Goal: Task Accomplishment & Management: Use online tool/utility

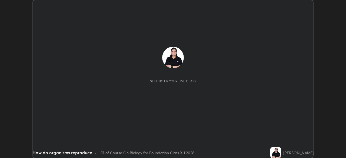
scroll to position [158, 345]
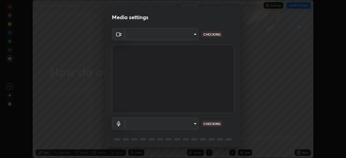
type input "f9c9e40c1fdfe5ebbc4e1433fe736b883486ebc84e0c1da292a4ca4c1bdb3432"
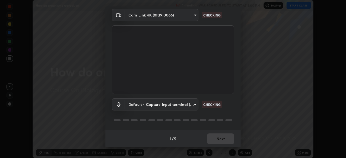
click at [186, 103] on body "Erase all How do organisms reproduce Recording WAS SCHEDULED TO START AT 4:00 P…" at bounding box center [173, 79] width 346 height 158
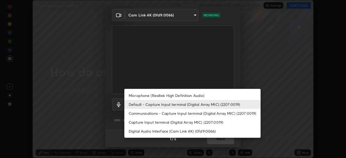
click at [200, 95] on li "Microphone (Realtek High Definition Audio)" at bounding box center [192, 95] width 136 height 9
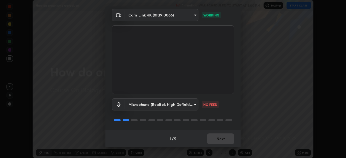
click at [193, 104] on body "Erase all How do organisms reproduce Recording WAS SCHEDULED TO START AT 4:00 P…" at bounding box center [173, 79] width 346 height 158
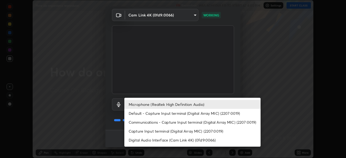
click at [183, 113] on li "Default - Capture Input terminal (Digital Array MIC) (2207:0019)" at bounding box center [192, 113] width 136 height 9
type input "default"
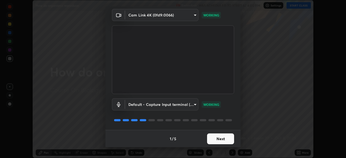
click at [223, 143] on button "Next" at bounding box center [220, 138] width 27 height 11
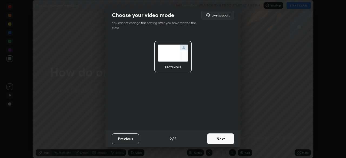
scroll to position [0, 0]
click at [220, 141] on button "Next" at bounding box center [220, 138] width 27 height 11
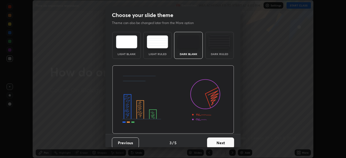
click at [220, 141] on button "Next" at bounding box center [220, 142] width 27 height 11
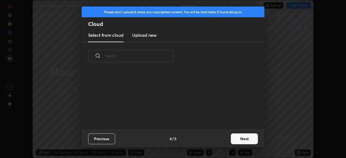
scroll to position [60, 173]
click at [237, 140] on button "Next" at bounding box center [244, 138] width 27 height 11
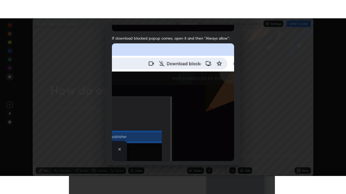
scroll to position [129, 0]
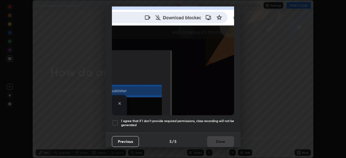
click at [117, 120] on div at bounding box center [115, 123] width 6 height 6
click at [215, 137] on button "Done" at bounding box center [220, 141] width 27 height 11
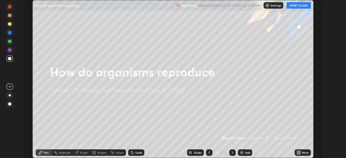
click at [300, 5] on button "START CLASS" at bounding box center [298, 5] width 24 height 6
click at [245, 153] on div "Add" at bounding box center [247, 152] width 5 height 3
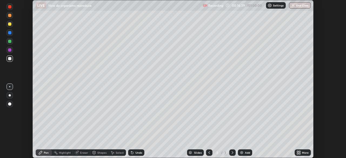
click at [302, 153] on div "More" at bounding box center [305, 152] width 7 height 3
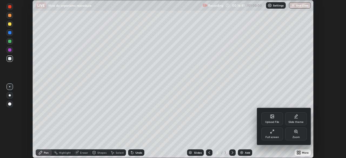
click at [270, 133] on div "Full screen" at bounding box center [272, 133] width 22 height 13
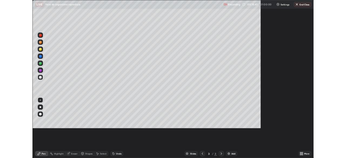
scroll to position [194, 346]
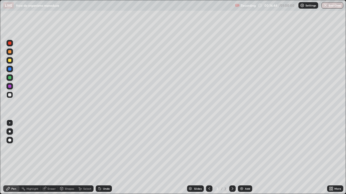
click at [13, 78] on div at bounding box center [9, 78] width 6 height 6
click at [9, 134] on div at bounding box center [9, 132] width 6 height 6
click at [11, 133] on div at bounding box center [9, 132] width 6 height 6
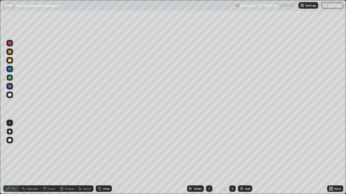
click at [11, 132] on div at bounding box center [9, 132] width 6 height 6
click at [11, 62] on div at bounding box center [9, 60] width 6 height 6
click at [14, 59] on div at bounding box center [9, 60] width 9 height 9
click at [13, 94] on div at bounding box center [9, 95] width 9 height 9
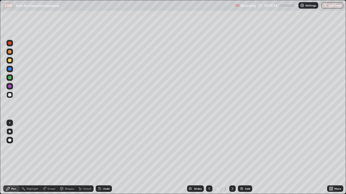
click at [11, 95] on div at bounding box center [9, 94] width 3 height 3
click at [11, 76] on div at bounding box center [9, 78] width 6 height 6
click at [10, 95] on div at bounding box center [9, 94] width 3 height 3
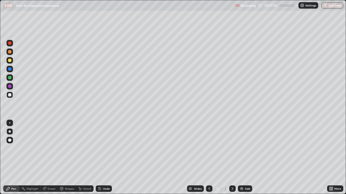
click at [10, 95] on div at bounding box center [9, 94] width 3 height 3
click at [11, 96] on div at bounding box center [9, 94] width 3 height 3
click at [331, 158] on icon at bounding box center [331, 189] width 1 height 1
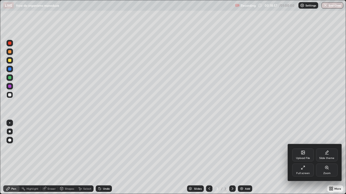
click at [304, 158] on div "Full screen" at bounding box center [303, 173] width 14 height 3
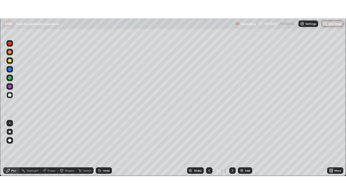
scroll to position [26854, 26667]
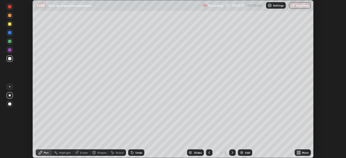
click at [243, 153] on div "Add" at bounding box center [245, 152] width 14 height 6
click at [299, 153] on icon at bounding box center [299, 153] width 1 height 1
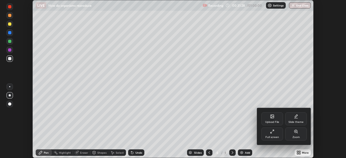
click at [270, 132] on icon at bounding box center [272, 131] width 4 height 4
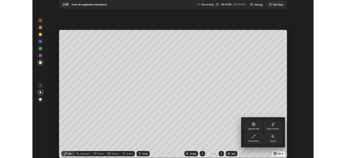
scroll to position [194, 346]
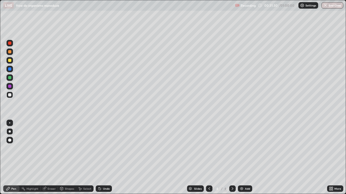
click at [11, 79] on div at bounding box center [9, 77] width 3 height 3
click at [11, 77] on div at bounding box center [9, 78] width 6 height 6
click at [11, 95] on div at bounding box center [9, 94] width 3 height 3
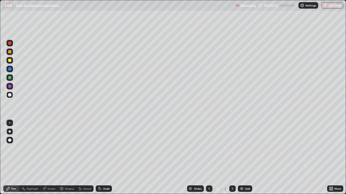
click at [11, 51] on div at bounding box center [9, 51] width 3 height 3
click at [10, 95] on div at bounding box center [9, 94] width 3 height 3
click at [9, 53] on div at bounding box center [9, 51] width 3 height 3
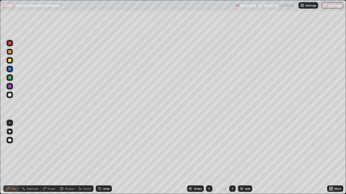
click at [11, 51] on div at bounding box center [9, 52] width 6 height 6
click at [11, 93] on div at bounding box center [9, 95] width 6 height 6
click at [11, 53] on div at bounding box center [9, 51] width 3 height 3
click at [10, 52] on div at bounding box center [9, 51] width 3 height 3
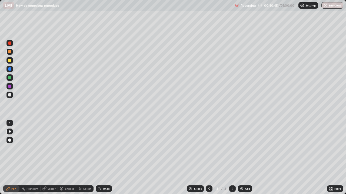
click at [10, 52] on div at bounding box center [9, 51] width 3 height 3
click at [51, 158] on div "Eraser" at bounding box center [52, 189] width 8 height 3
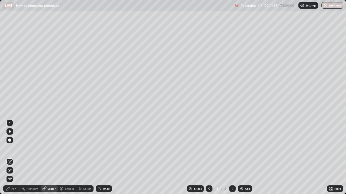
click at [11, 158] on div "Pen" at bounding box center [11, 189] width 16 height 6
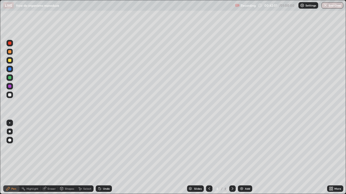
click at [48, 158] on div "Eraser" at bounding box center [52, 189] width 8 height 3
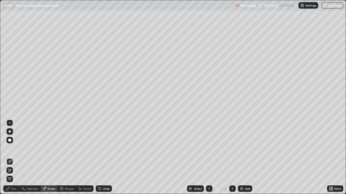
click at [7, 158] on icon at bounding box center [7, 188] width 3 height 3
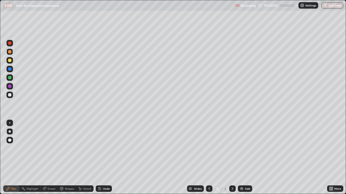
click at [48, 158] on div "Eraser" at bounding box center [52, 189] width 8 height 3
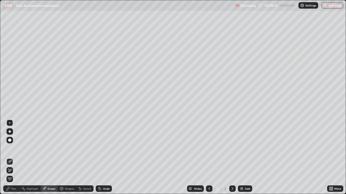
click at [335, 158] on div "More" at bounding box center [337, 189] width 7 height 3
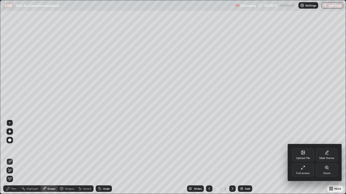
click at [304, 158] on div "Full screen" at bounding box center [303, 170] width 22 height 13
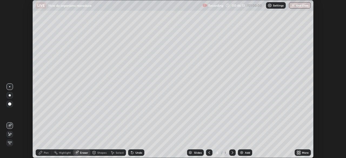
scroll to position [26854, 26667]
click at [297, 6] on button "End Class" at bounding box center [299, 5] width 21 height 6
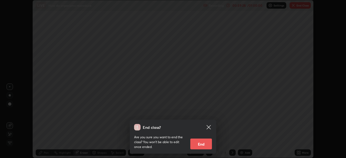
click at [205, 145] on button "End" at bounding box center [201, 144] width 22 height 11
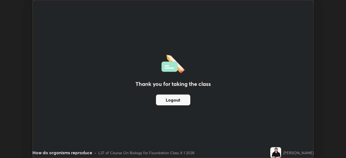
click at [173, 98] on button "Logout" at bounding box center [173, 100] width 34 height 11
